Goal: Information Seeking & Learning: Learn about a topic

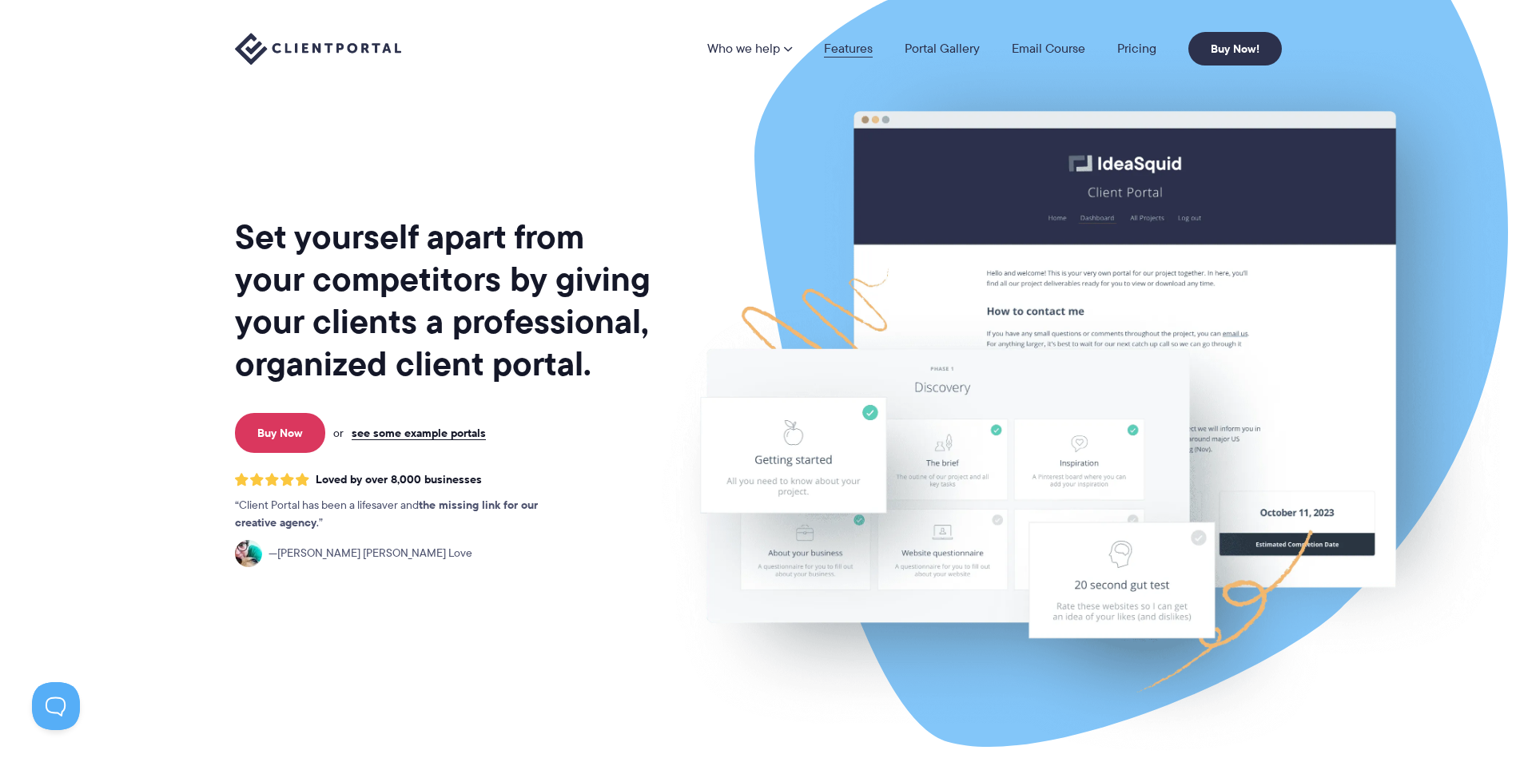
click at [858, 50] on link "Features" at bounding box center [848, 48] width 49 height 13
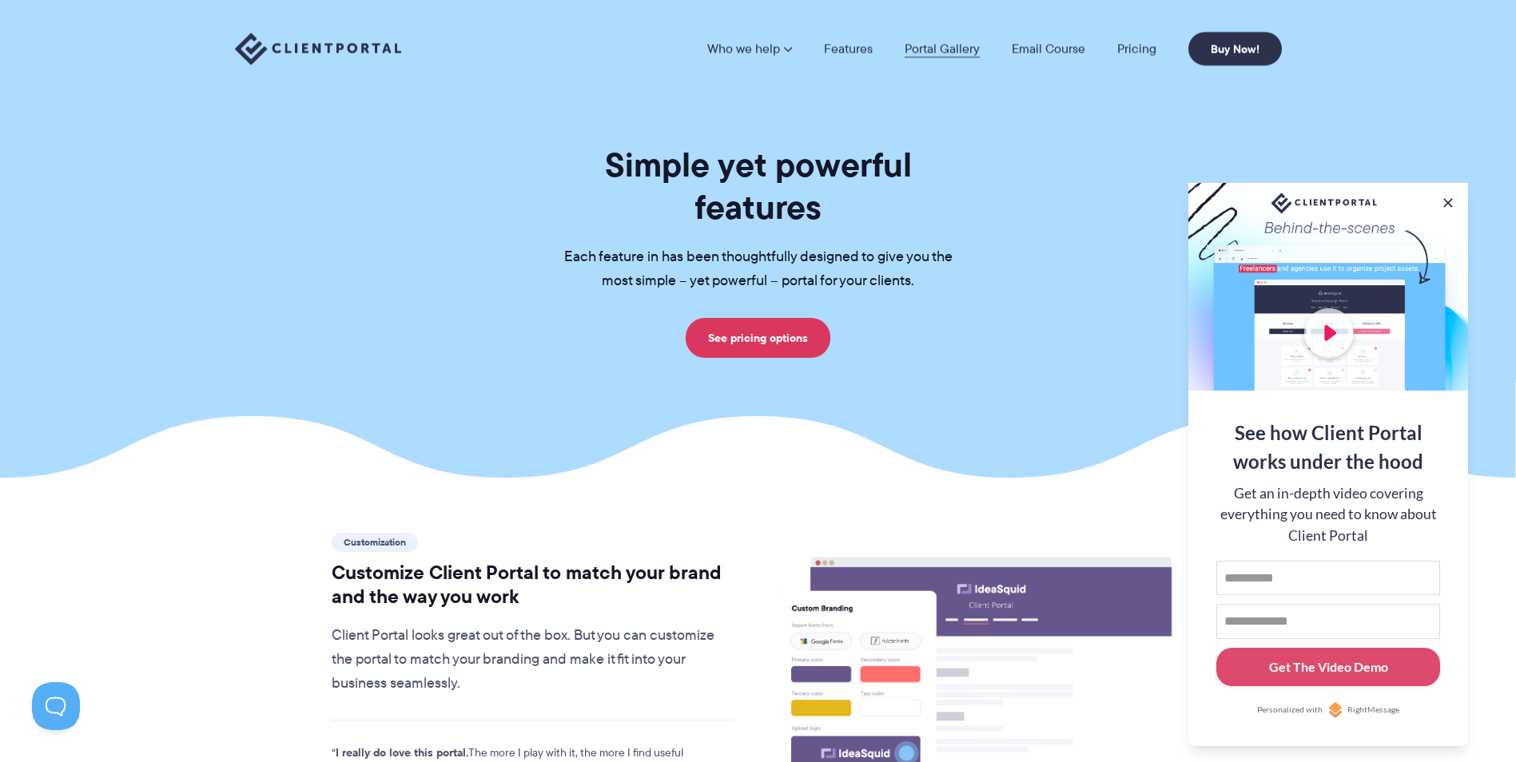
click at [957, 50] on link "Portal Gallery" at bounding box center [942, 48] width 75 height 13
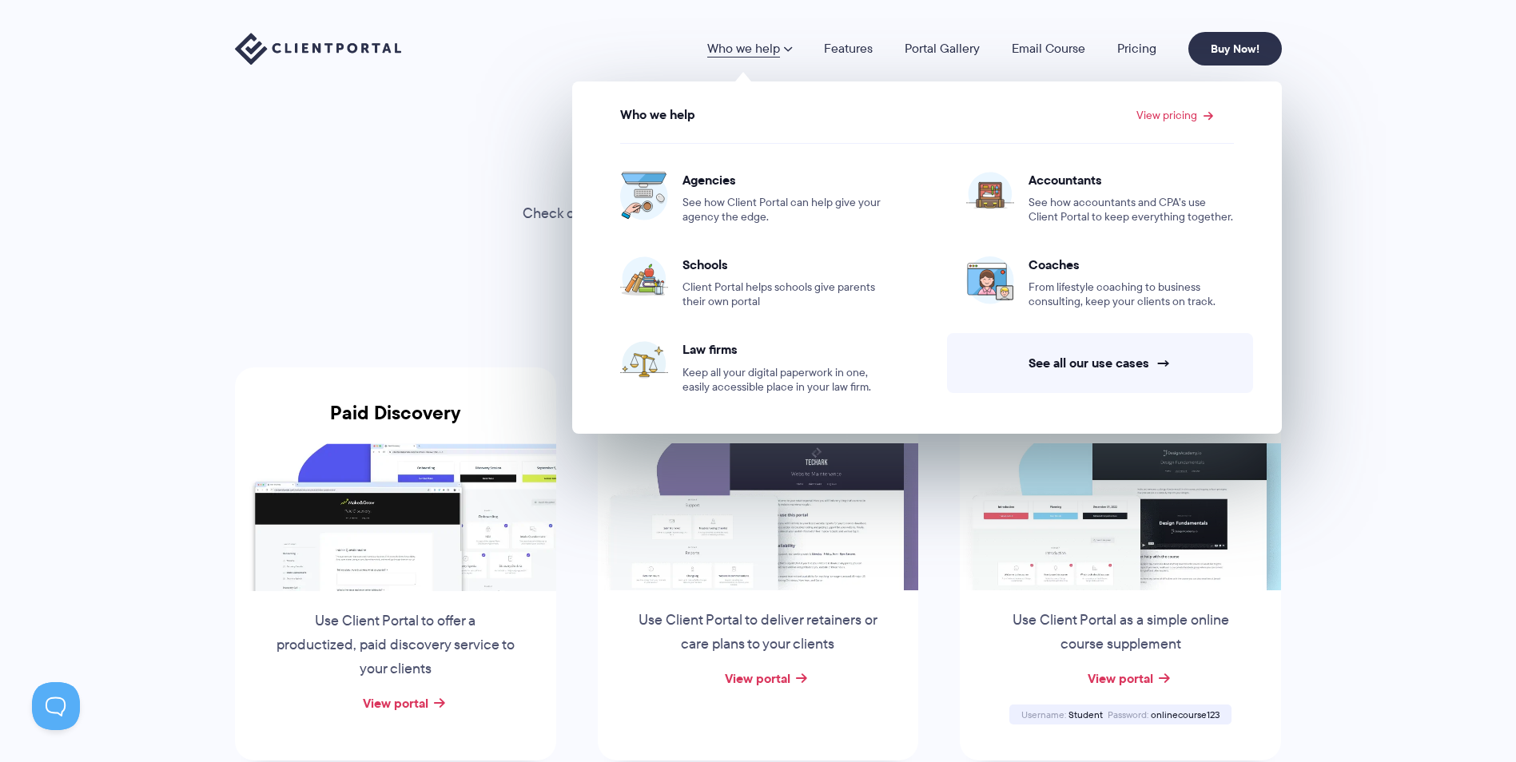
click at [732, 46] on link "Who we help" at bounding box center [749, 48] width 85 height 13
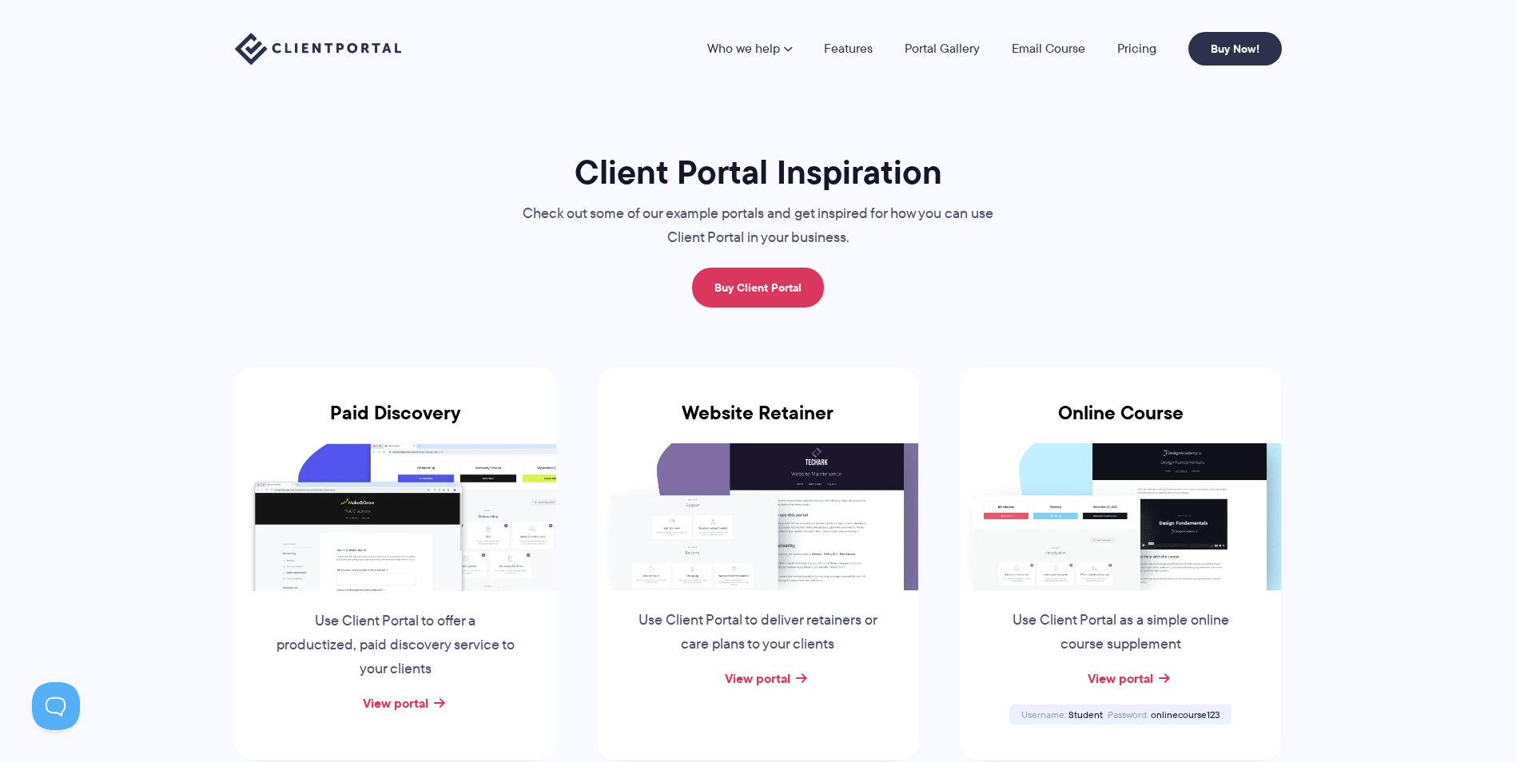
click at [732, 46] on link "Who we help" at bounding box center [749, 48] width 85 height 13
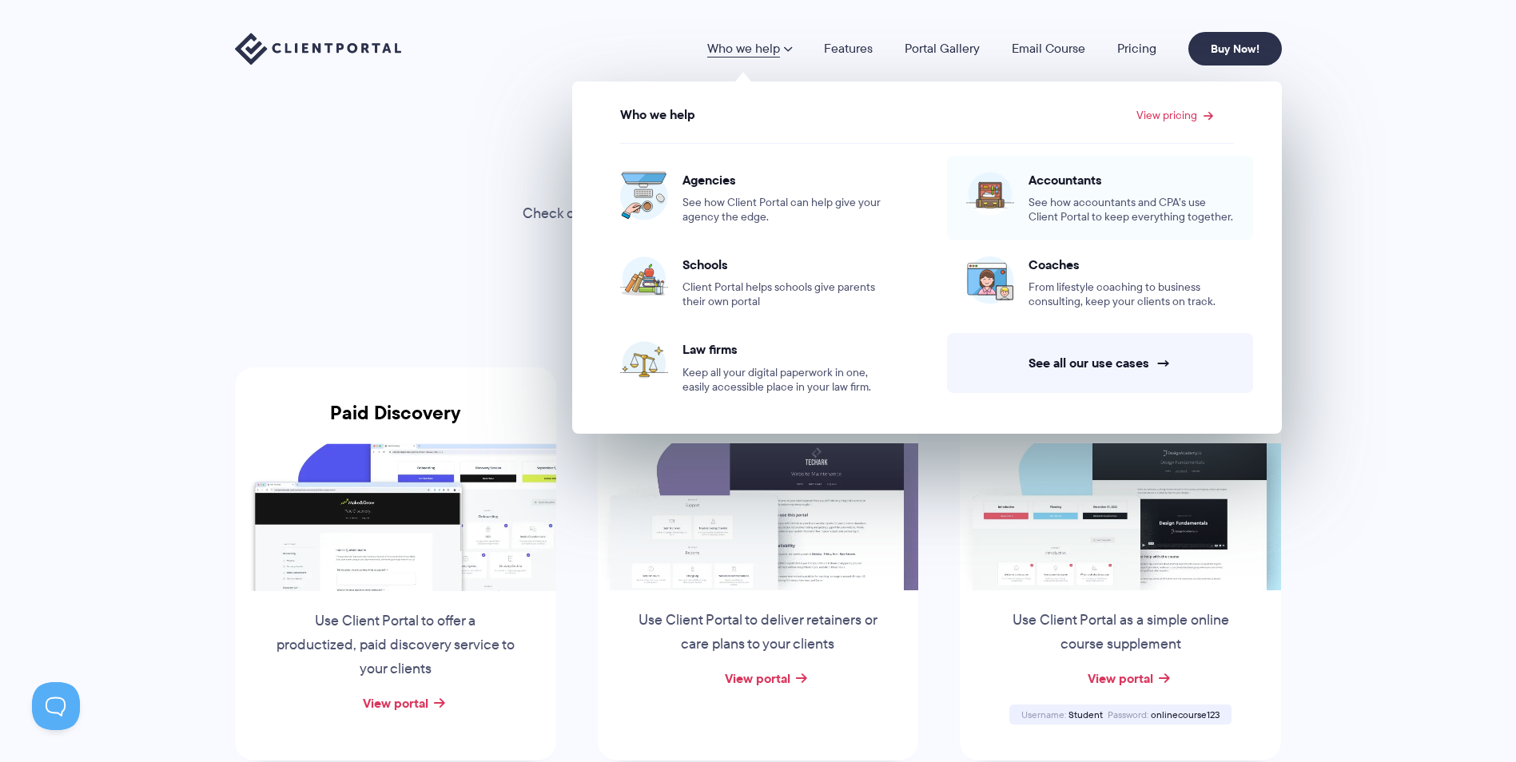
click at [1079, 207] on span "See how accountants and CPA’s use Client Portal to keep everything together." at bounding box center [1131, 210] width 205 height 29
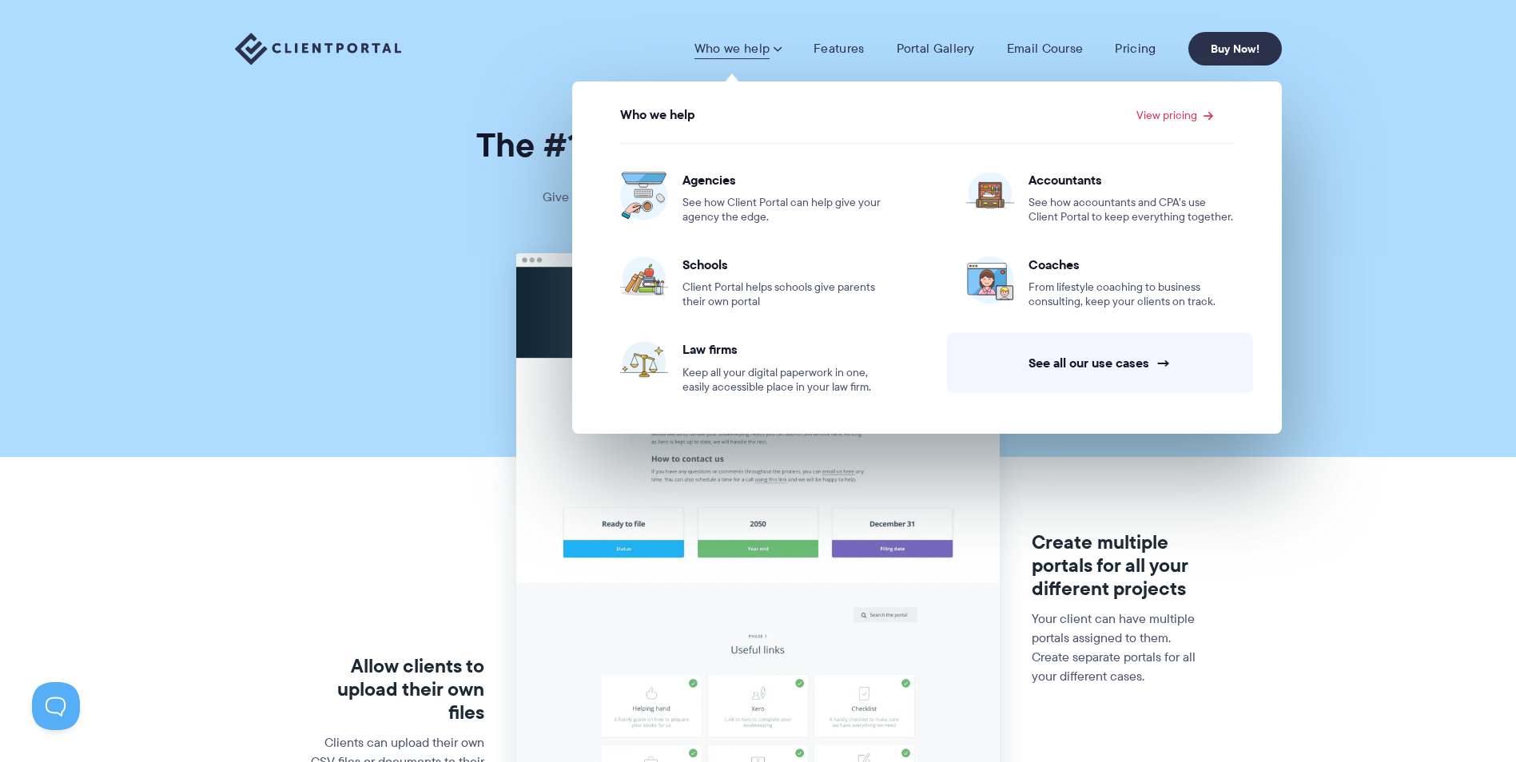
click at [756, 44] on link "Who we help" at bounding box center [737, 49] width 87 height 16
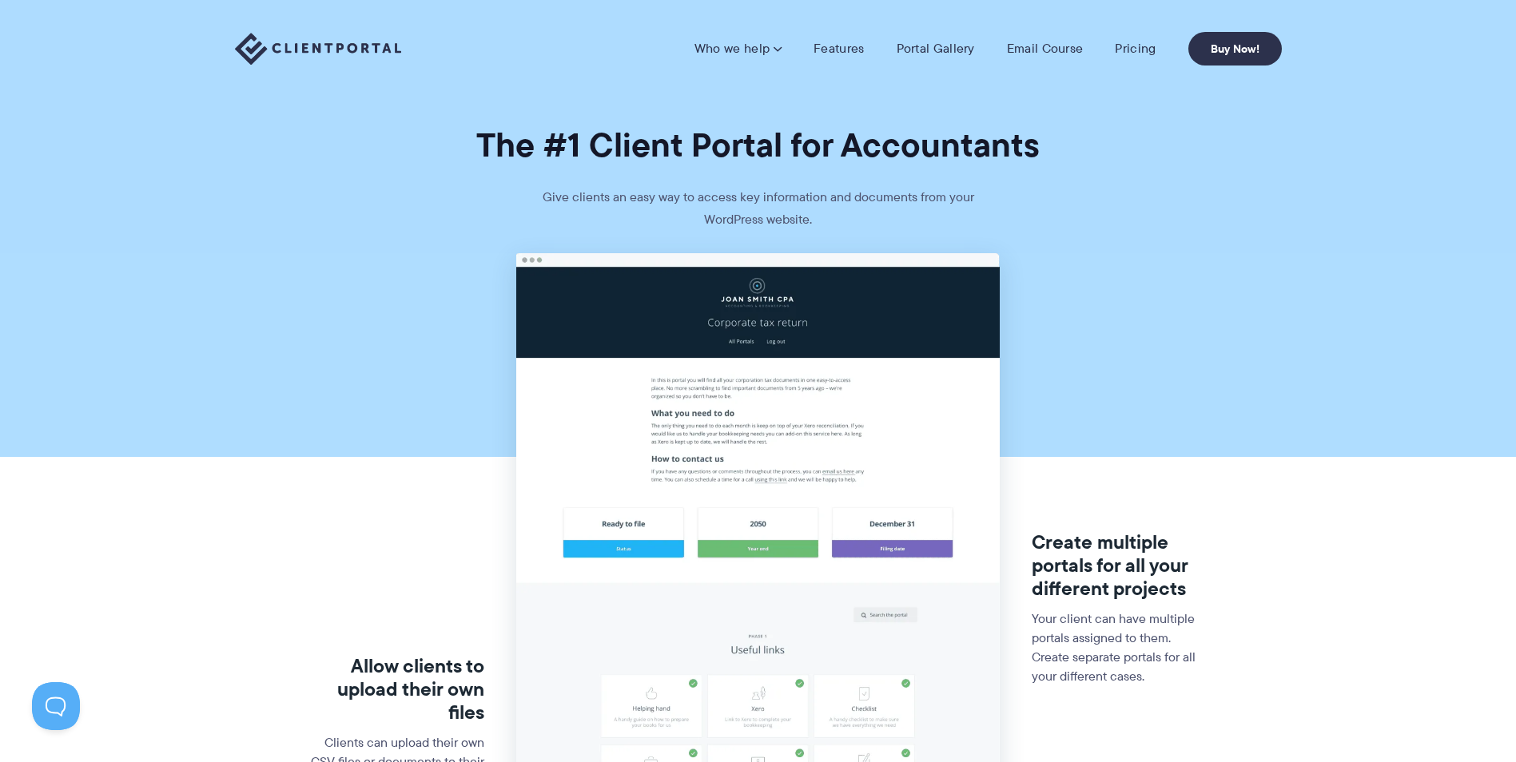
click at [756, 44] on link "Who we help" at bounding box center [737, 49] width 87 height 16
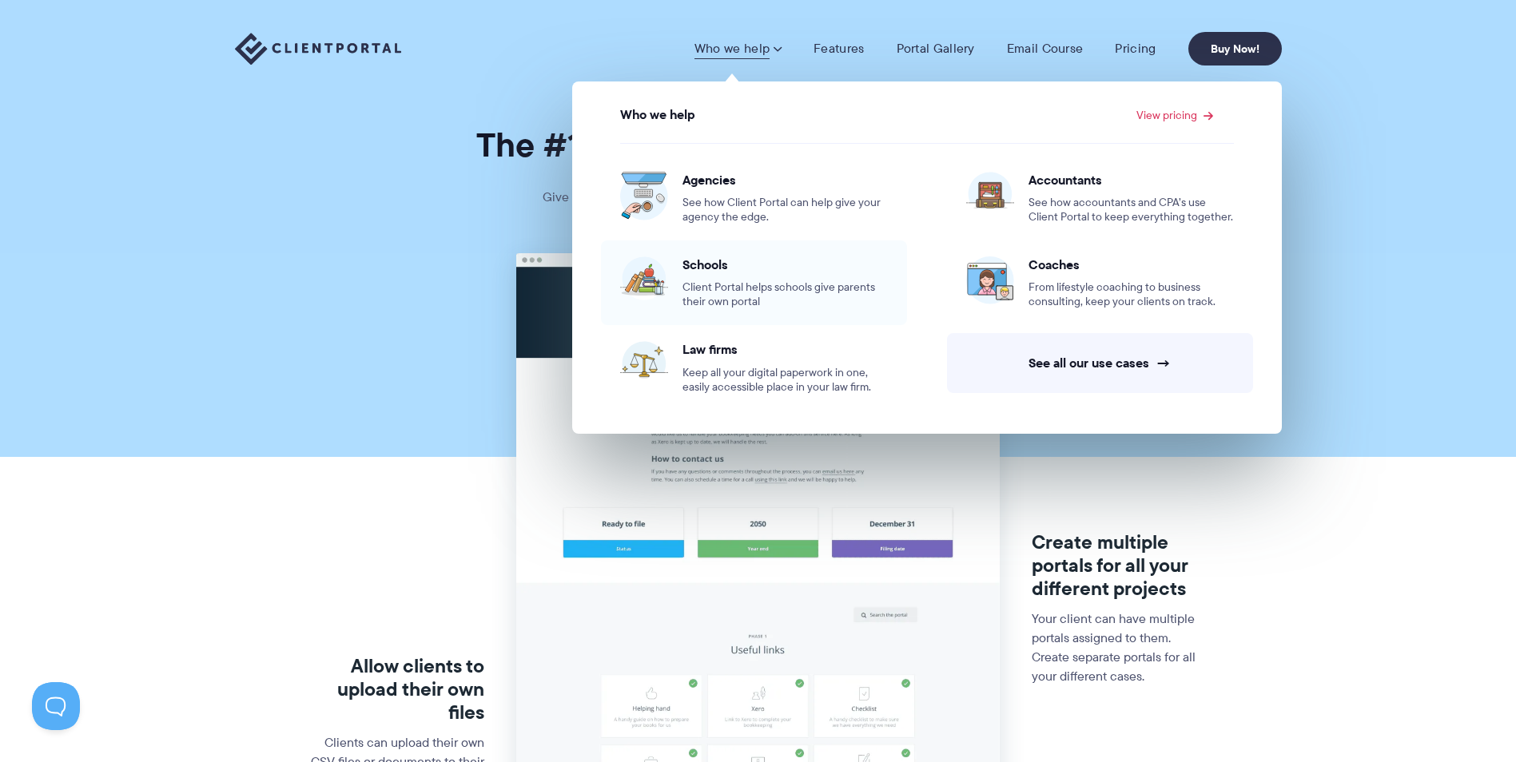
click at [723, 273] on span "Schools" at bounding box center [784, 265] width 205 height 16
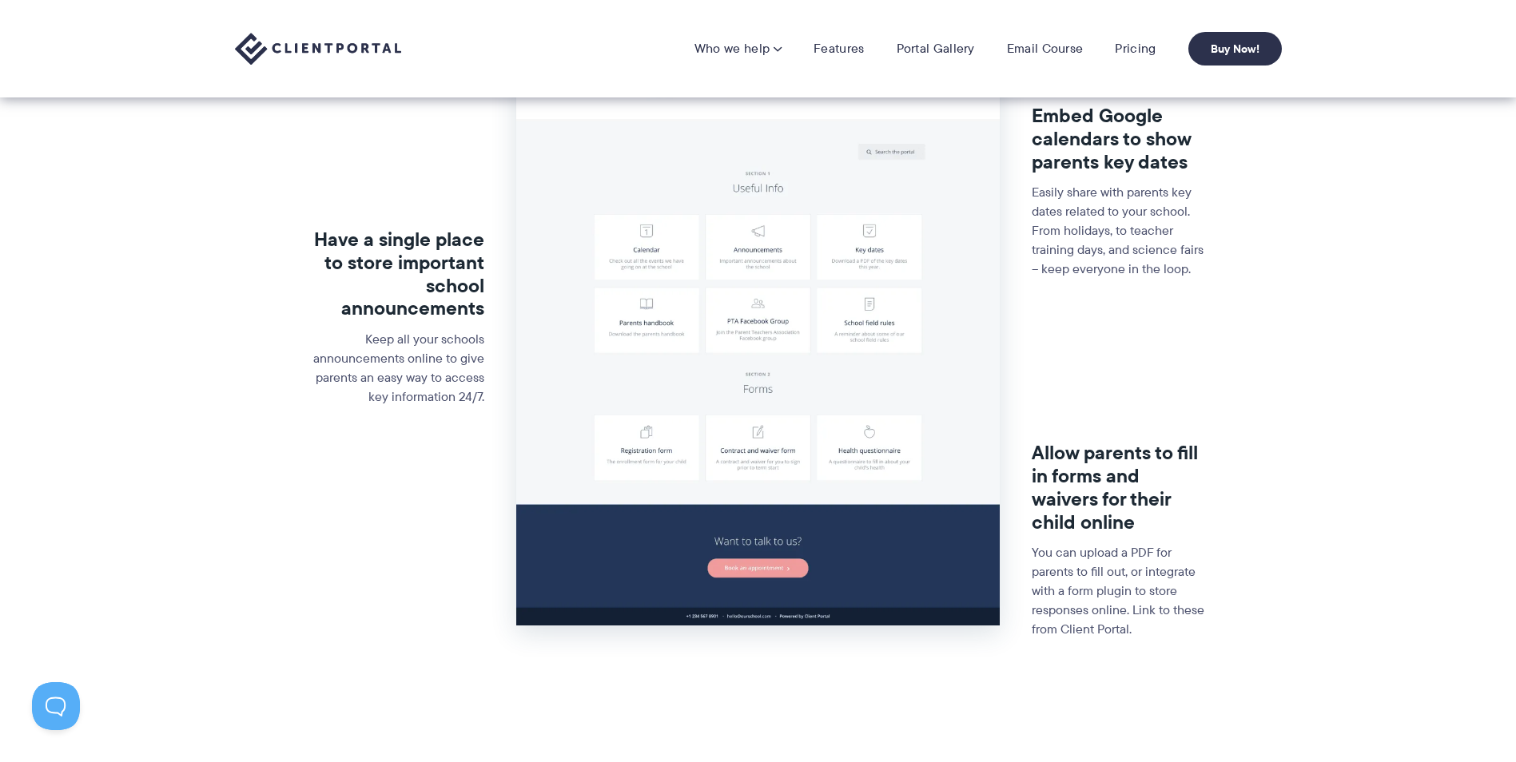
scroll to position [400, 0]
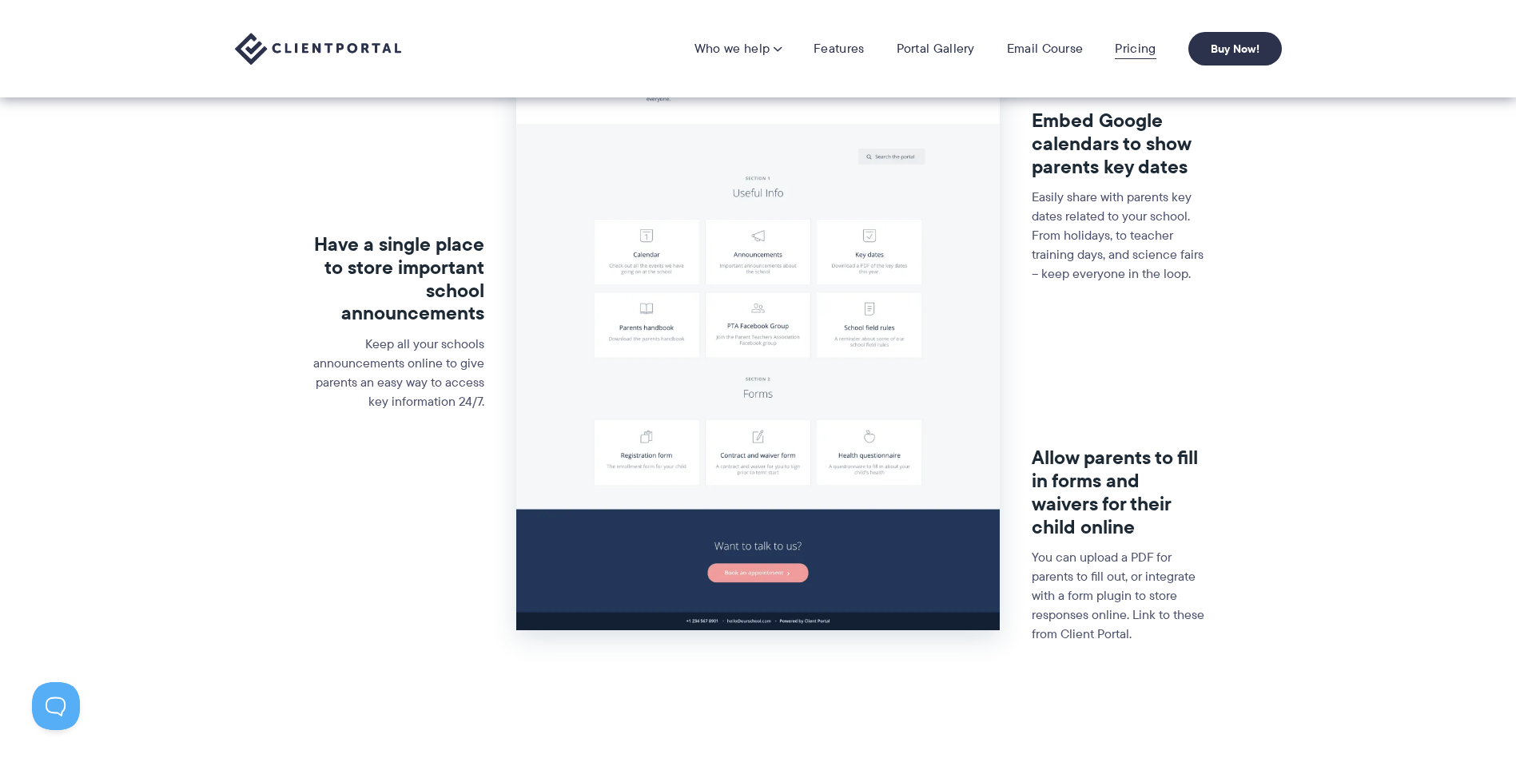
click at [1141, 48] on link "Pricing" at bounding box center [1135, 49] width 41 height 16
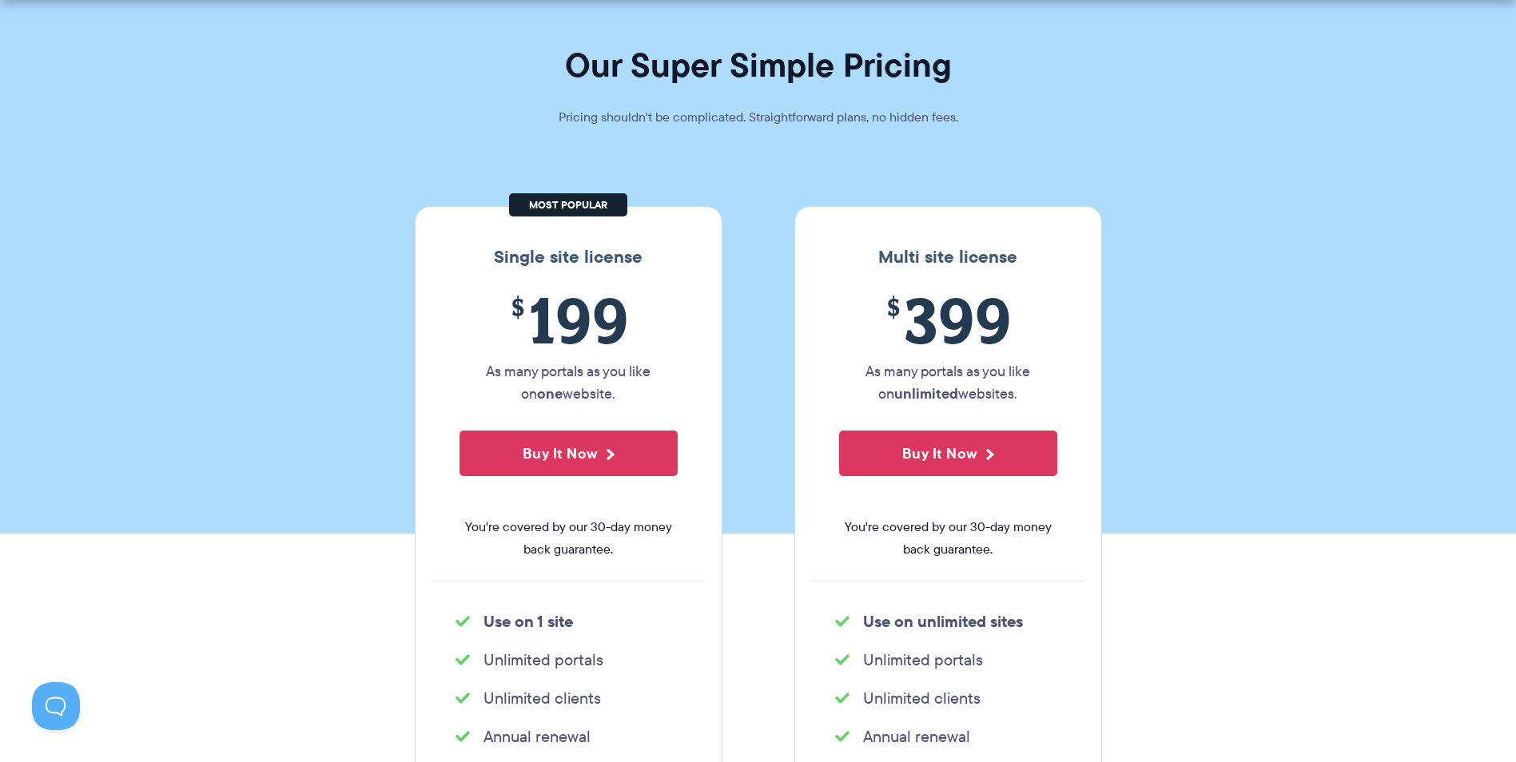
scroll to position [160, 0]
